Goal: Task Accomplishment & Management: Complete application form

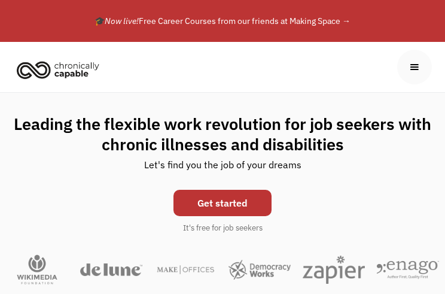
click at [240, 204] on link "Get started" at bounding box center [223, 203] width 98 height 26
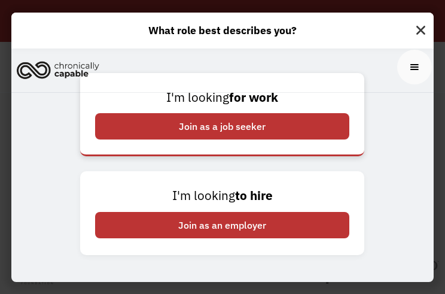
click at [251, 126] on div "Join as a job seeker" at bounding box center [222, 126] width 254 height 26
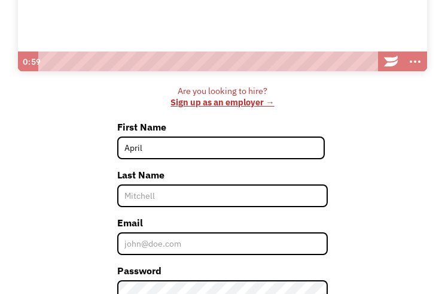
type input "April"
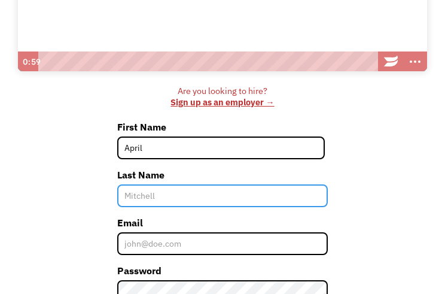
click at [158, 203] on input "Last Name" at bounding box center [222, 195] width 211 height 23
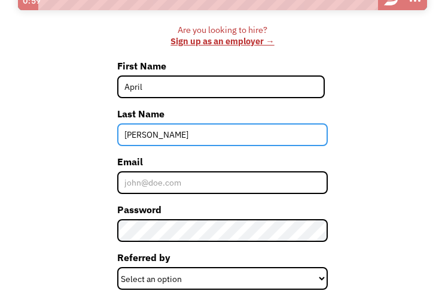
scroll to position [365, 0]
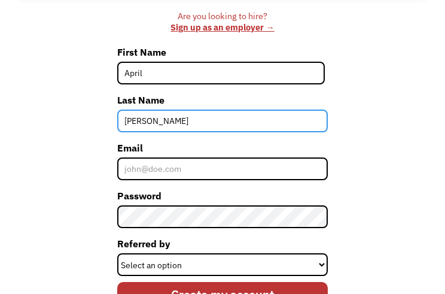
type input "[PERSON_NAME]"
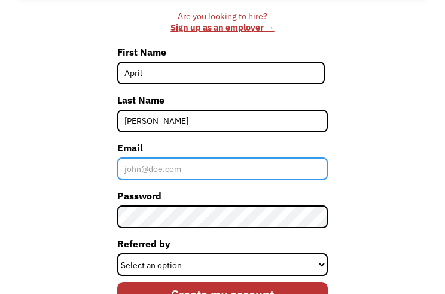
click at [156, 166] on input "Email" at bounding box center [222, 168] width 211 height 23
type input "AprilW8877@Proton.me"
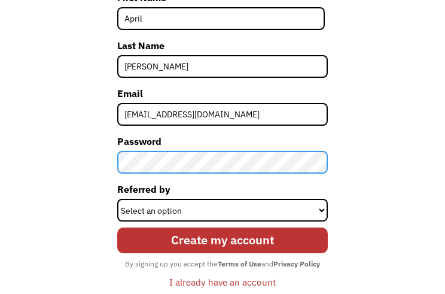
scroll to position [420, 0]
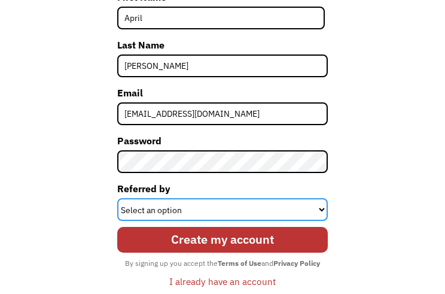
select select "Search Engine"
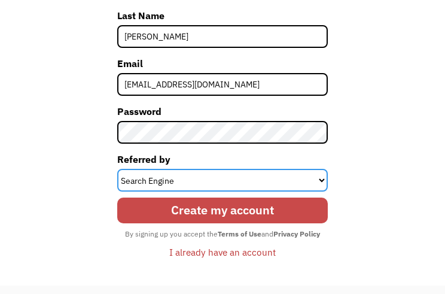
scroll to position [451, 0]
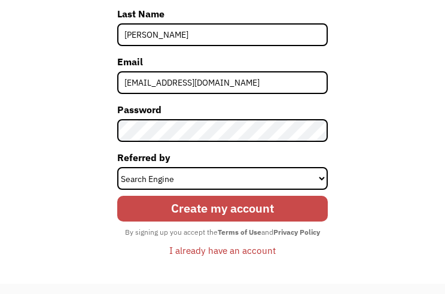
click at [233, 207] on input "Create my account" at bounding box center [222, 209] width 211 height 26
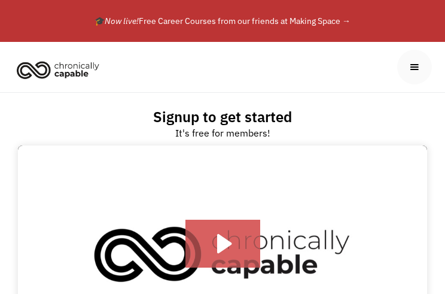
scroll to position [0, 0]
click at [411, 68] on div "menu" at bounding box center [414, 66] width 13 height 13
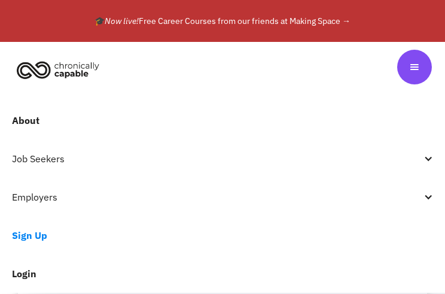
click at [45, 272] on link "Login" at bounding box center [222, 273] width 445 height 38
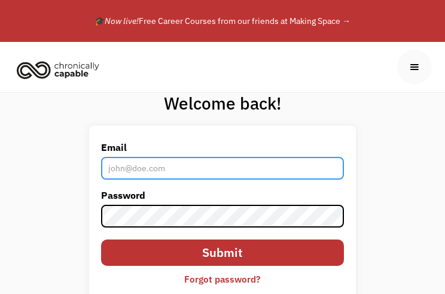
type input "[EMAIL_ADDRESS][DOMAIN_NAME]"
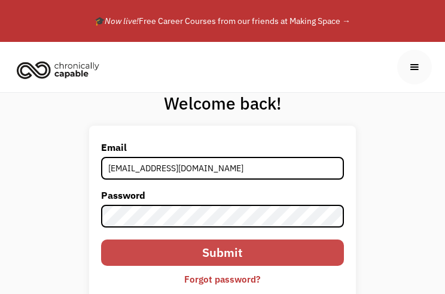
click at [214, 248] on input "Submit" at bounding box center [222, 252] width 243 height 26
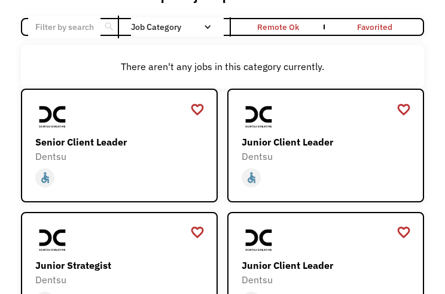
scroll to position [87, 0]
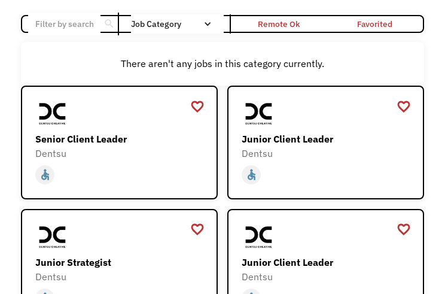
click at [288, 25] on div "Remote Ok" at bounding box center [279, 24] width 42 height 14
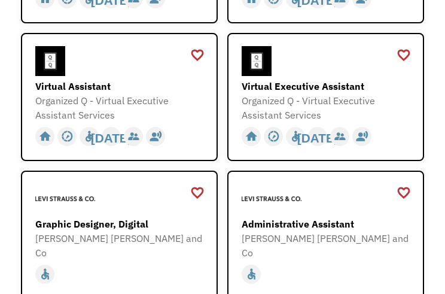
scroll to position [761, 0]
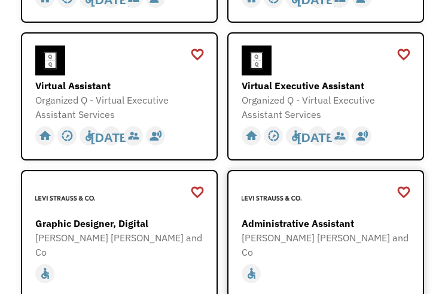
click at [333, 230] on div "[PERSON_NAME] [PERSON_NAME] and Co" at bounding box center [326, 244] width 168 height 29
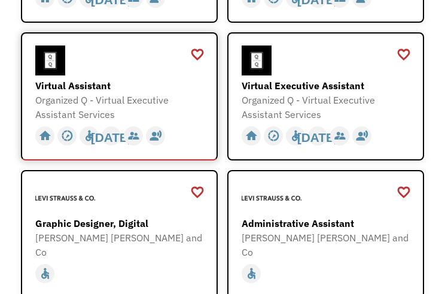
click at [140, 93] on div "Organized Q - Virtual Executive Assistant Services" at bounding box center [119, 107] width 168 height 29
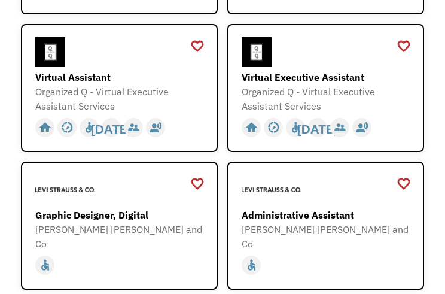
scroll to position [770, 0]
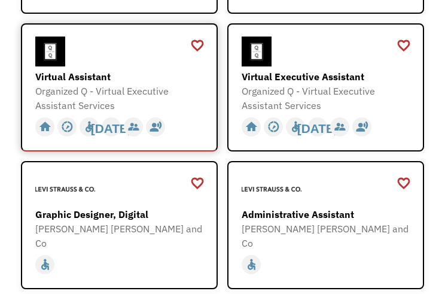
click at [101, 69] on div "Virtual Assistant" at bounding box center [119, 76] width 168 height 14
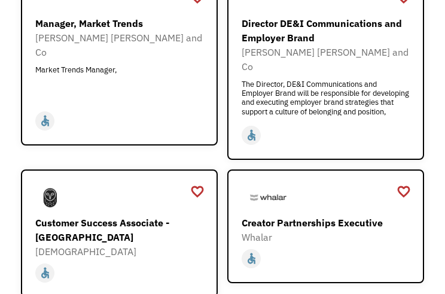
scroll to position [1323, 0]
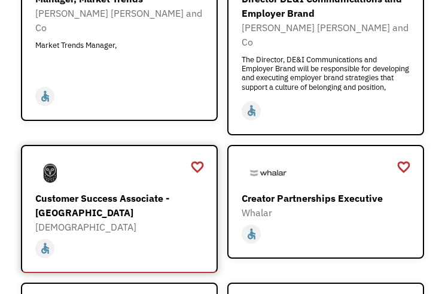
click at [140, 191] on div "Customer Success Associate - [GEOGRAPHIC_DATA]" at bounding box center [119, 205] width 168 height 29
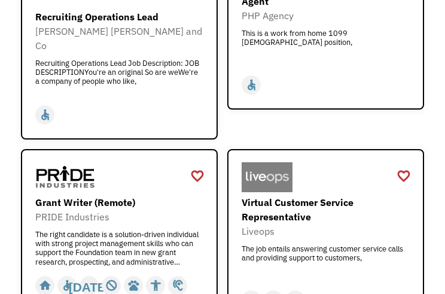
scroll to position [2720, 0]
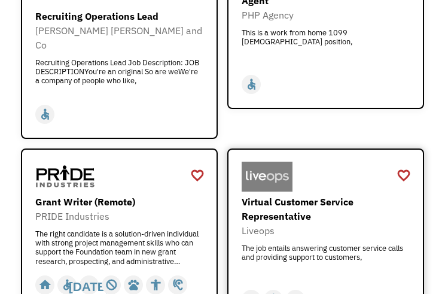
click at [314, 223] on div "Liveops" at bounding box center [326, 230] width 168 height 14
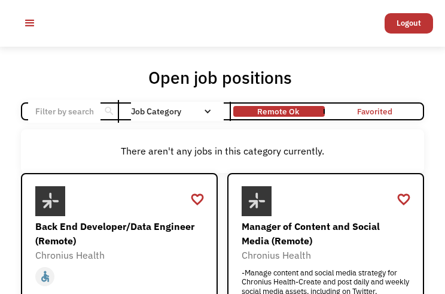
scroll to position [0, 0]
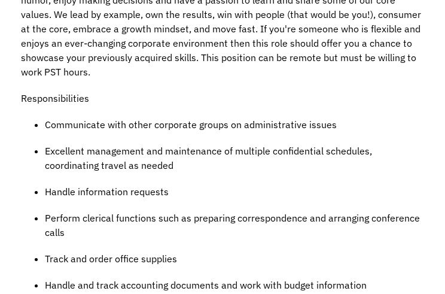
scroll to position [519, 0]
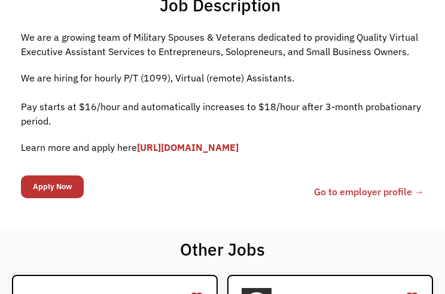
scroll to position [254, 0]
click at [47, 189] on input "Apply Now" at bounding box center [52, 186] width 63 height 23
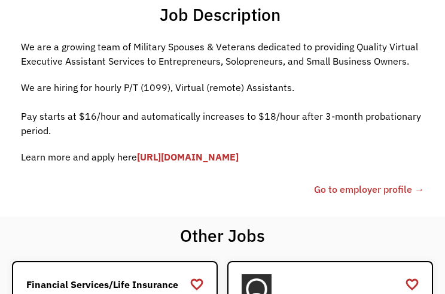
scroll to position [277, 0]
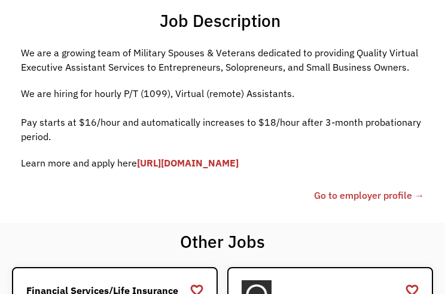
click at [237, 165] on link "[URL][DOMAIN_NAME]" at bounding box center [188, 163] width 102 height 12
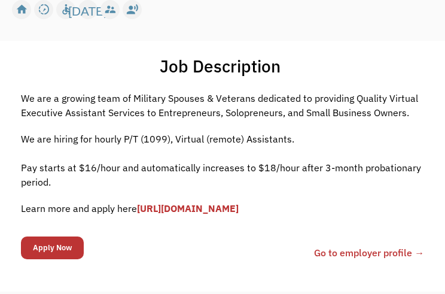
scroll to position [205, 0]
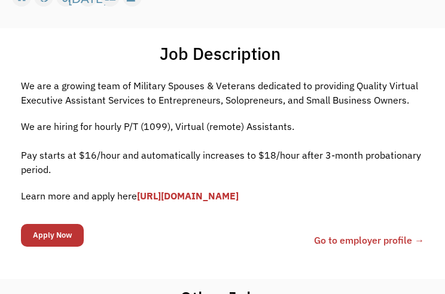
drag, startPoint x: 138, startPoint y: 195, endPoint x: 306, endPoint y: 208, distance: 169.4
click at [306, 208] on div "We are a growing team of Military Spouses & Veterans dedicated to providing Qua…" at bounding box center [222, 146] width 403 height 136
copy p "[URL][DOMAIN_NAME]"
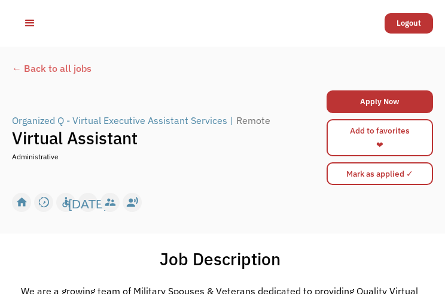
scroll to position [1, 0]
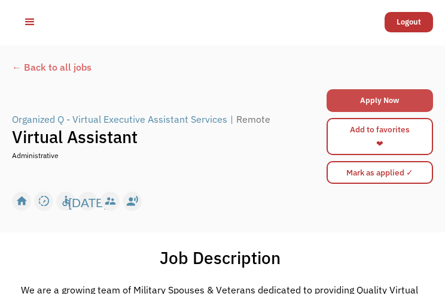
click at [375, 102] on link "Apply Now" at bounding box center [380, 100] width 107 height 23
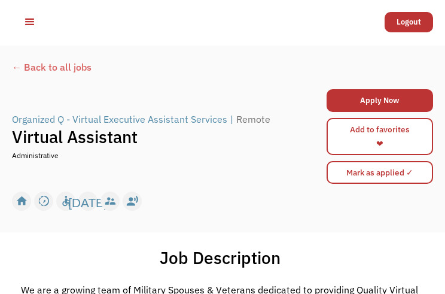
click at [46, 65] on div "← Back to all jobs" at bounding box center [222, 73] width 421 height 26
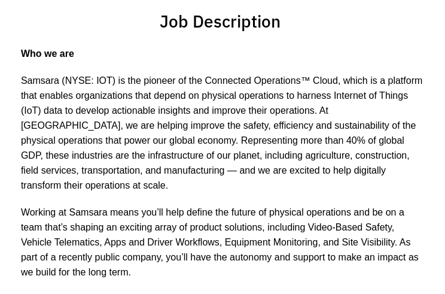
scroll to position [246, 0]
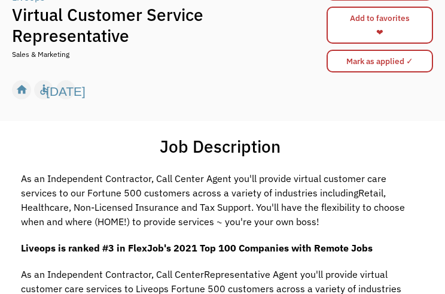
scroll to position [114, 0]
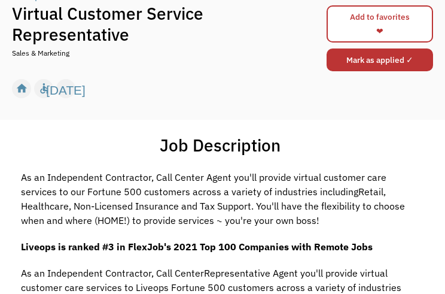
click at [389, 67] on input "Mark as applied ✓" at bounding box center [380, 59] width 107 height 23
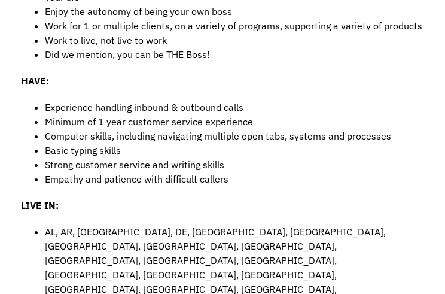
scroll to position [499, 0]
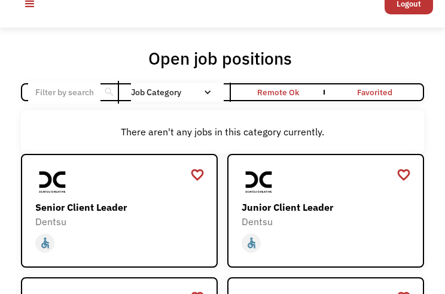
scroll to position [19, 0]
